Goal: Book appointment/travel/reservation

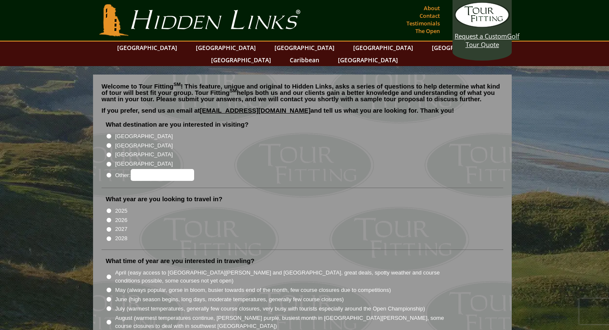
click at [107, 133] on input "[GEOGRAPHIC_DATA]" at bounding box center [109, 136] width 6 height 6
radio input "true"
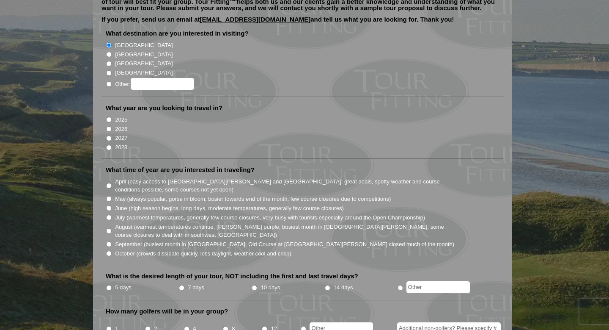
scroll to position [96, 0]
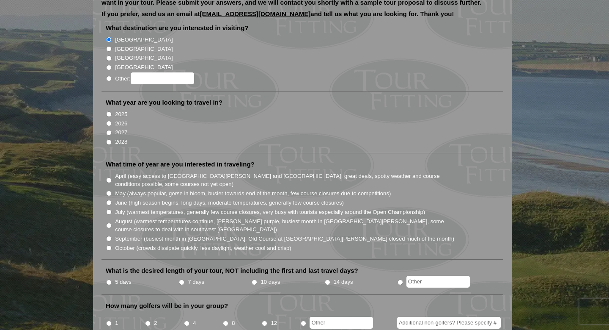
click at [129, 189] on label "May (always popular, gorse in bloom, busier towards end of the month, few cours…" at bounding box center [253, 193] width 276 height 8
click at [112, 190] on input "May (always popular, gorse in bloom, busier towards end of the month, few cours…" at bounding box center [109, 193] width 6 height 6
radio input "true"
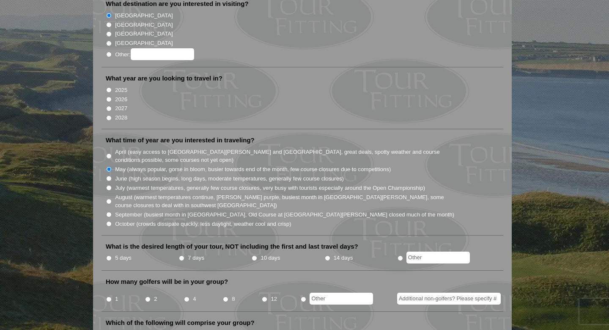
scroll to position [126, 0]
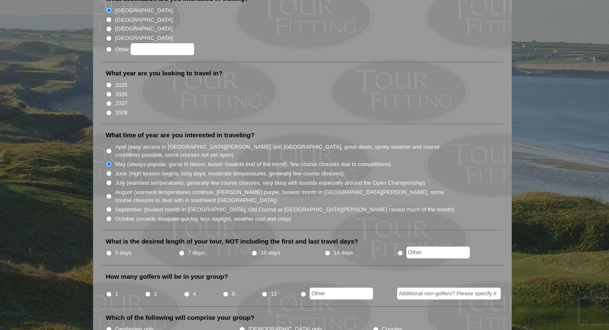
click at [110, 250] on input "5 days" at bounding box center [109, 253] width 6 height 6
radio input "true"
click at [189, 285] on li "4" at bounding box center [203, 291] width 39 height 17
click at [188, 291] on input "4" at bounding box center [187, 294] width 6 height 6
radio input "true"
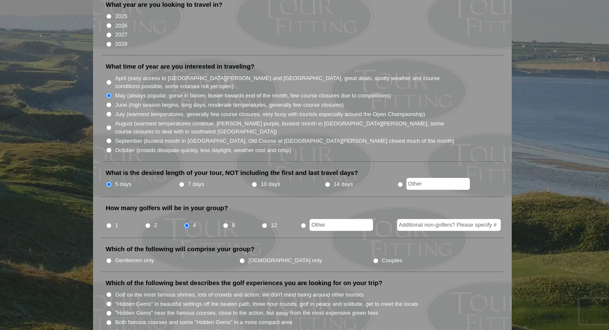
scroll to position [197, 0]
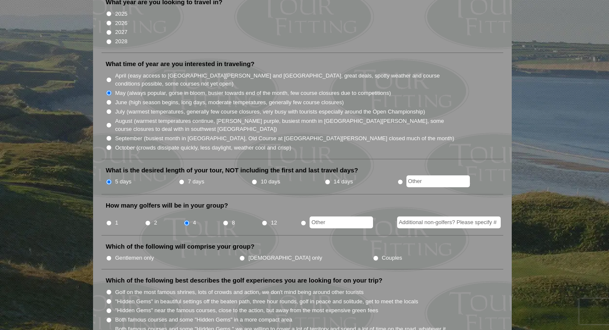
click at [109, 255] on input "Gentlemen only" at bounding box center [109, 258] width 6 height 6
radio input "true"
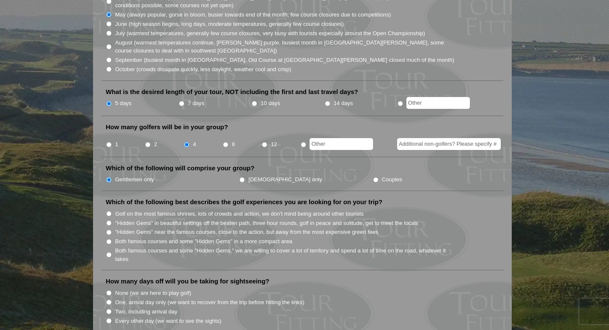
scroll to position [281, 0]
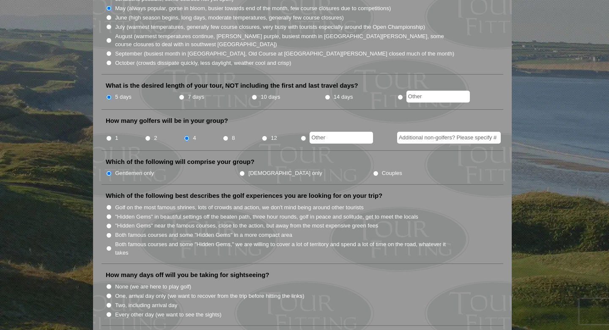
click at [110, 232] on input "Both famous courses and some "Hidden Gems" in a more compact area" at bounding box center [109, 235] width 6 height 6
radio input "true"
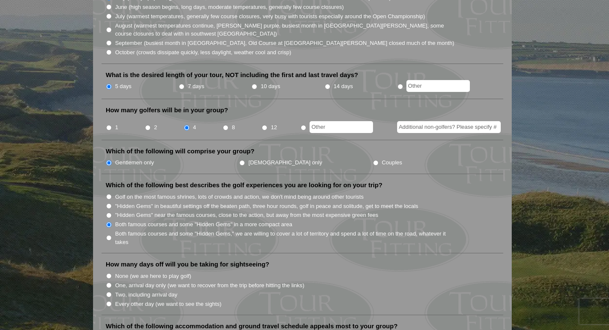
scroll to position [295, 0]
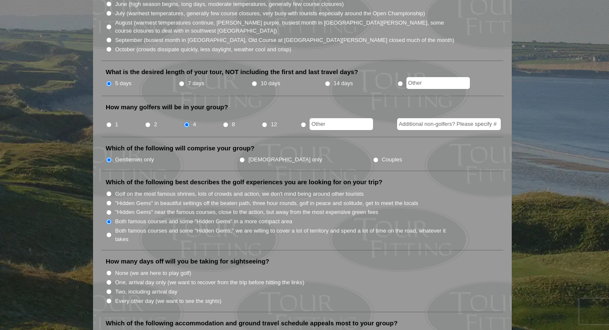
click at [157, 269] on label "None (we are here to play golf)" at bounding box center [153, 273] width 76 height 8
click at [112, 270] on input "None (we are here to play golf)" at bounding box center [109, 273] width 6 height 6
radio input "true"
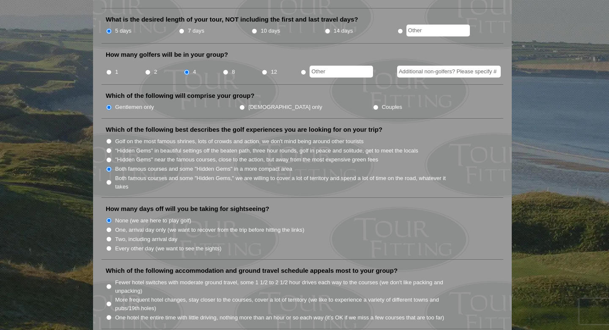
scroll to position [348, 0]
click at [228, 277] on label "Fewer hotel switches with moderate ground travel, some 1 1/2 to 2 1/2 hour driv…" at bounding box center [285, 285] width 340 height 17
click at [112, 283] on input "Fewer hotel switches with moderate ground travel, some 1 1/2 to 2 1/2 hour driv…" at bounding box center [109, 286] width 6 height 6
radio input "true"
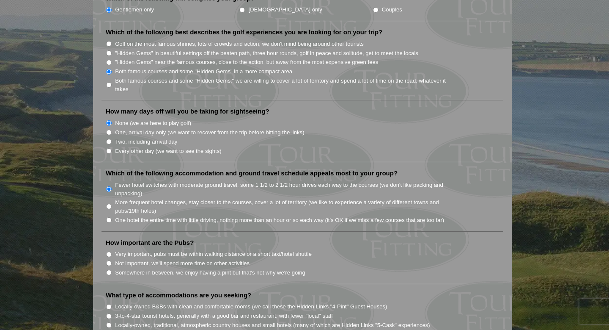
scroll to position [445, 0]
click at [226, 249] on label "Very important, pubs must be within walking distance or a short taxi/hotel shut…" at bounding box center [213, 253] width 197 height 8
click at [112, 251] on input "Very important, pubs must be within walking distance or a short taxi/hotel shut…" at bounding box center [109, 254] width 6 height 6
radio input "true"
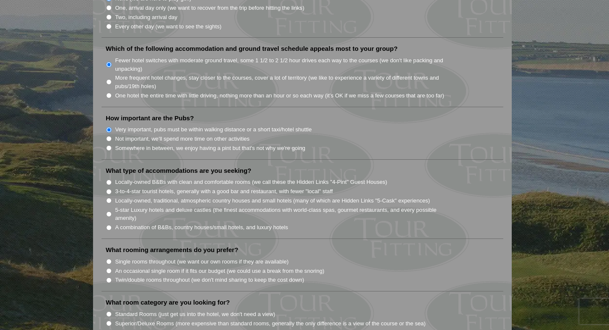
scroll to position [572, 0]
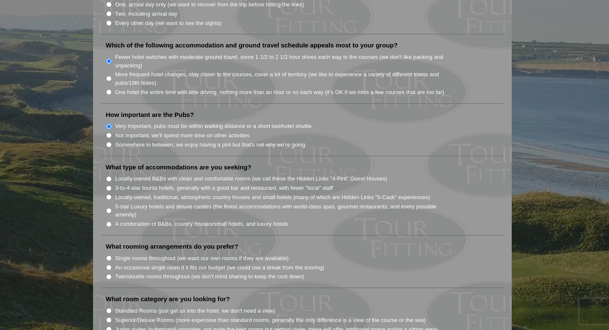
click at [197, 272] on label "Twin/double rooms throughout (we don't mind sharing to keep the cost down)" at bounding box center [209, 276] width 189 height 8
click at [112, 274] on input "Twin/double rooms throughout (we don't mind sharing to keep the cost down)" at bounding box center [109, 277] width 6 height 6
radio input "true"
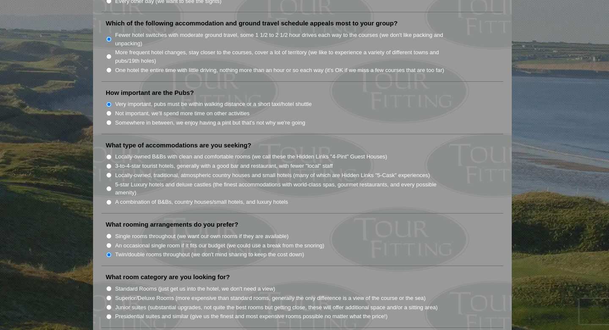
click at [193, 284] on label "Standard Rooms (just get us into the hotel, we don't need a view)" at bounding box center [195, 288] width 160 height 8
click at [112, 286] on input "Standard Rooms (just get us into the hotel, we don't need a view)" at bounding box center [109, 289] width 6 height 6
radio input "true"
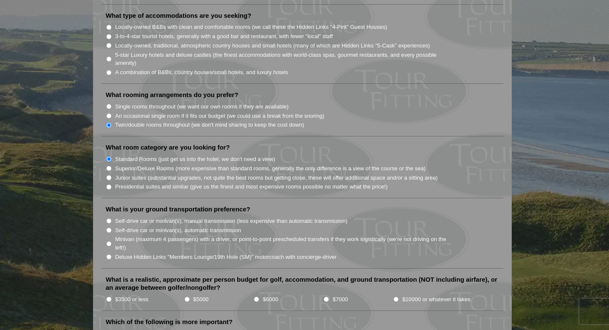
scroll to position [729, 0]
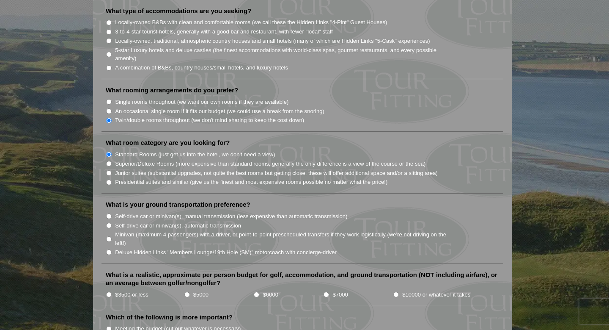
click at [180, 230] on label "Minivan (maximum 4 passengers) with a driver, or point-to-point prescheduled tr…" at bounding box center [285, 238] width 340 height 17
click at [112, 236] on input "Minivan (maximum 4 passengers) with a driver, or point-to-point prescheduled tr…" at bounding box center [109, 239] width 6 height 6
radio input "true"
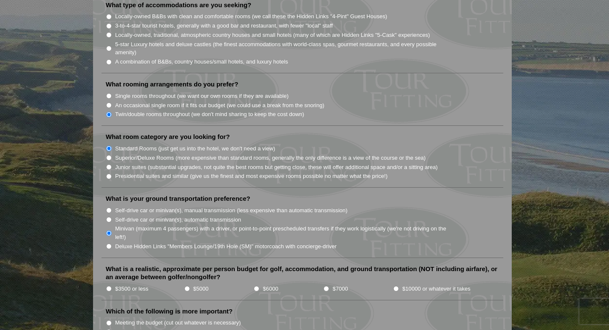
scroll to position [736, 0]
click at [196, 283] on label "$5000" at bounding box center [200, 287] width 15 height 8
click at [190, 284] on input "$5000" at bounding box center [187, 287] width 6 height 6
radio input "true"
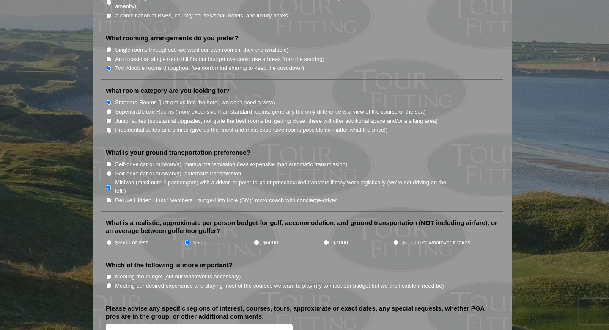
scroll to position [811, 0]
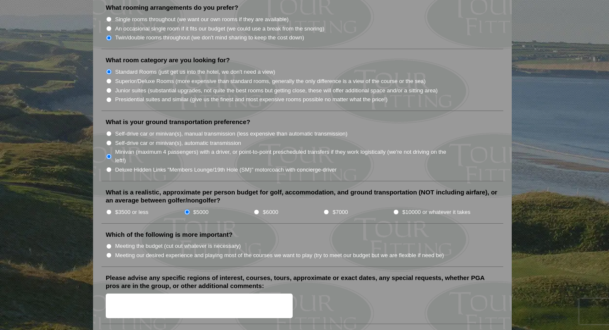
click at [212, 251] on label "Meeting our desired experience and playing most of the courses we want to play …" at bounding box center [279, 255] width 329 height 8
click at [112, 252] on input "Meeting our desired experience and playing most of the courses we want to play …" at bounding box center [109, 255] width 6 height 6
radio input "true"
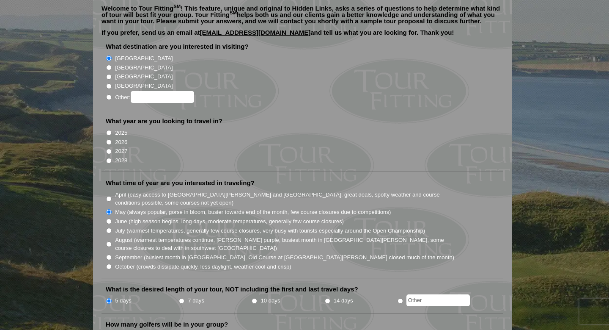
scroll to position [0, 0]
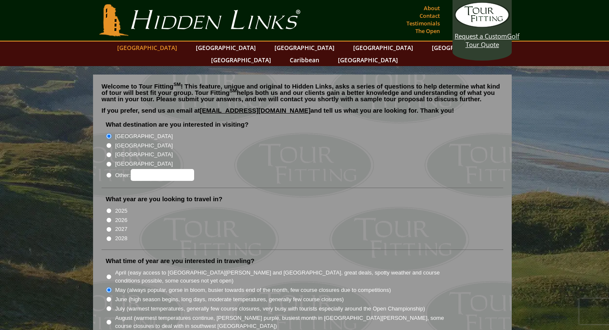
click at [162, 49] on link "[GEOGRAPHIC_DATA]" at bounding box center [147, 47] width 69 height 12
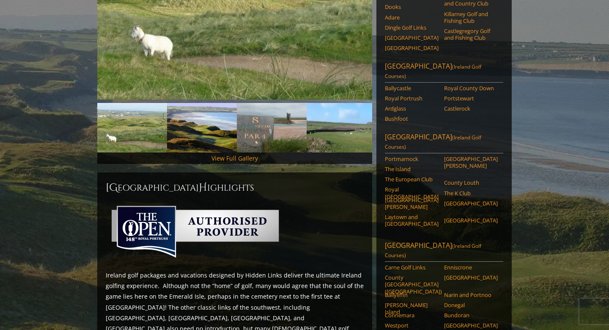
scroll to position [306, 0]
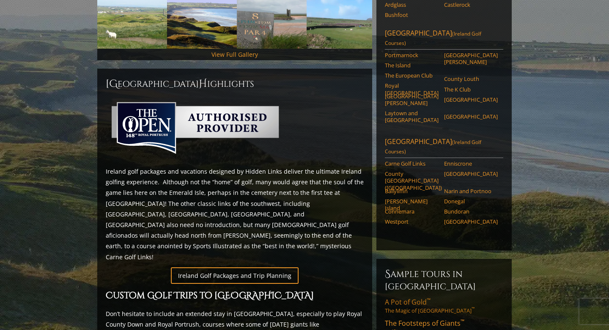
click at [433, 297] on link "A Pot of Gold ™ The Magic of Southwest Ireland ™" at bounding box center [444, 305] width 118 height 17
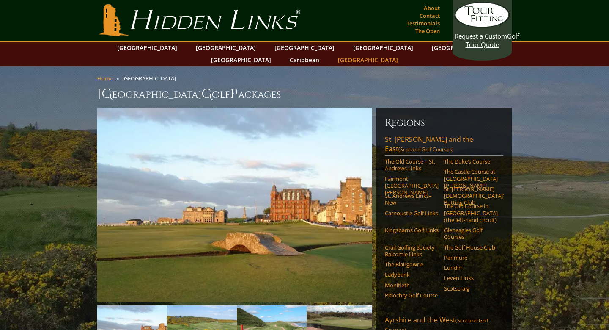
click at [402, 54] on link "[GEOGRAPHIC_DATA]" at bounding box center [368, 60] width 69 height 12
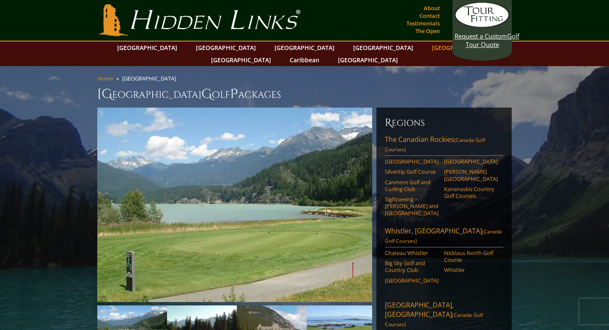
click at [428, 50] on link "[GEOGRAPHIC_DATA]" at bounding box center [462, 47] width 69 height 12
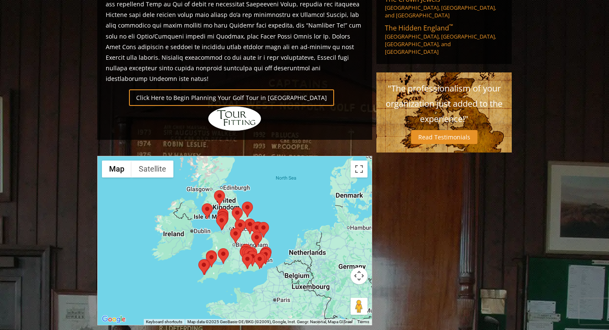
scroll to position [586, 0]
